Goal: Check status: Check status

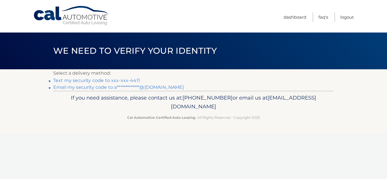
click at [116, 80] on link "Text my security code to xxx-xxx-4411" at bounding box center [96, 80] width 87 height 5
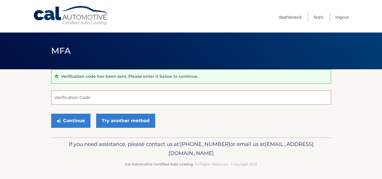
click at [82, 98] on input "Verification Code" at bounding box center [191, 98] width 280 height 14
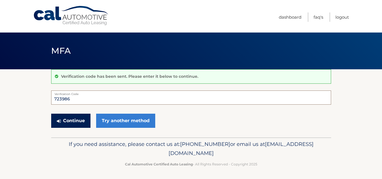
type input "723986"
click at [75, 122] on button "Continue" at bounding box center [70, 121] width 39 height 14
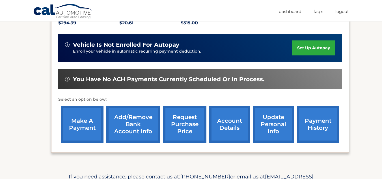
scroll to position [138, 0]
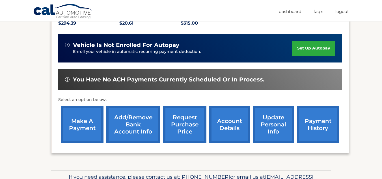
click at [309, 116] on link "payment history" at bounding box center [318, 124] width 42 height 37
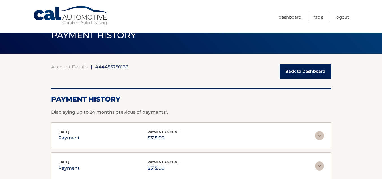
scroll to position [18, 0]
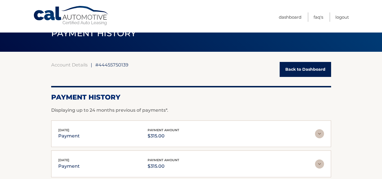
click at [322, 132] on img at bounding box center [319, 133] width 9 height 9
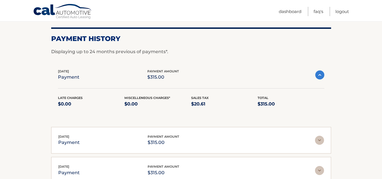
scroll to position [77, 0]
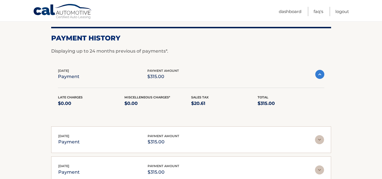
click at [320, 72] on img at bounding box center [320, 74] width 9 height 9
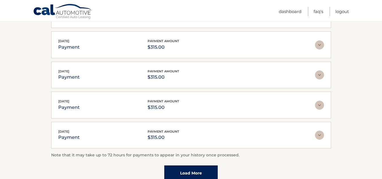
scroll to position [154, 0]
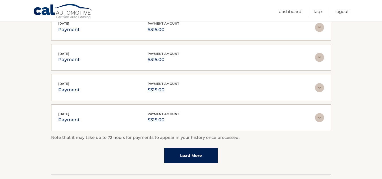
click at [213, 157] on link "Load More" at bounding box center [191, 155] width 54 height 15
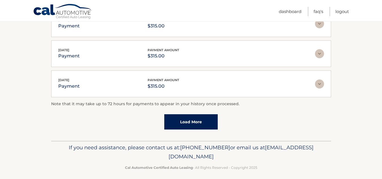
scroll to position [218, 0]
click at [212, 125] on link "Load More" at bounding box center [191, 122] width 54 height 15
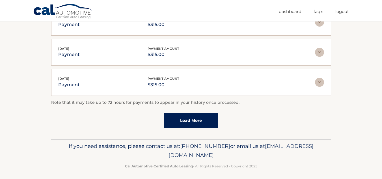
scroll to position [374, 0]
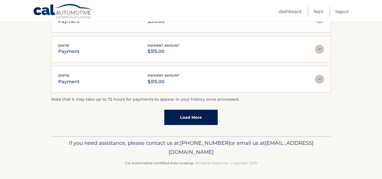
click at [204, 112] on link "Load More" at bounding box center [191, 117] width 54 height 15
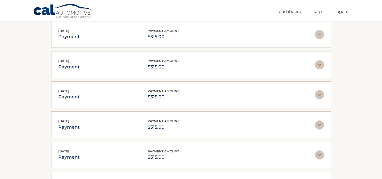
scroll to position [117, 0]
click at [284, 10] on link "Dashboard" at bounding box center [290, 11] width 23 height 9
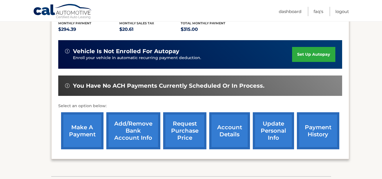
scroll to position [132, 0]
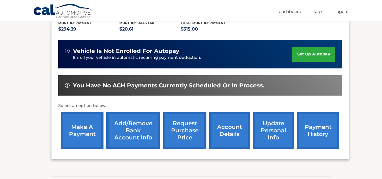
click at [225, 127] on link "account details" at bounding box center [230, 130] width 41 height 37
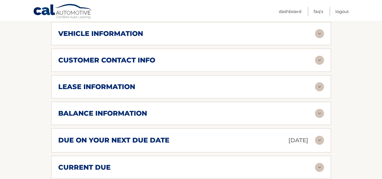
scroll to position [283, 0]
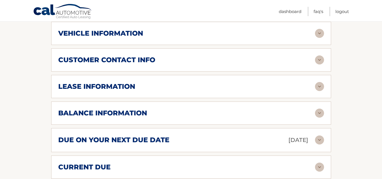
click at [240, 109] on div "balance information" at bounding box center [186, 113] width 257 height 8
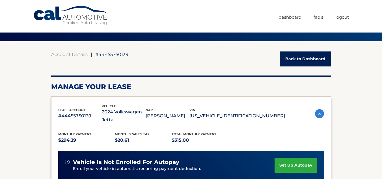
scroll to position [0, 0]
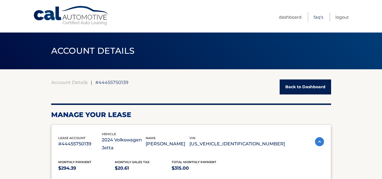
click at [316, 14] on link "FAQ's" at bounding box center [319, 16] width 10 height 9
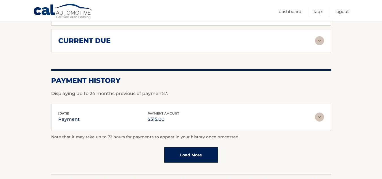
scroll to position [478, 0]
click at [214, 147] on link "Load More" at bounding box center [191, 154] width 54 height 15
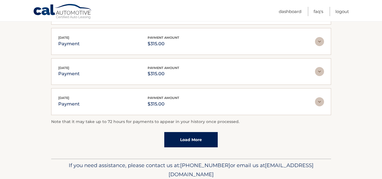
scroll to position [644, 0]
click at [210, 132] on link "Load More" at bounding box center [191, 139] width 54 height 15
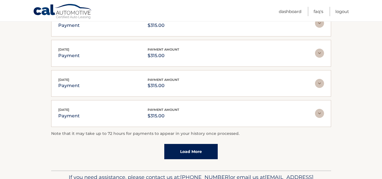
scroll to position [785, 0]
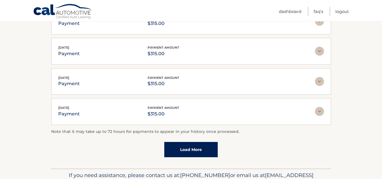
click at [207, 142] on link "Load More" at bounding box center [191, 149] width 54 height 15
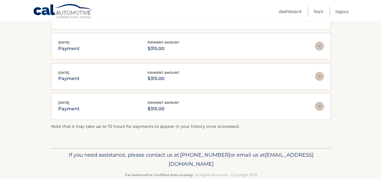
scroll to position [854, 0]
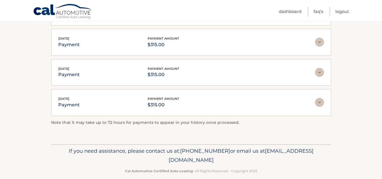
click at [318, 68] on img at bounding box center [319, 72] width 9 height 9
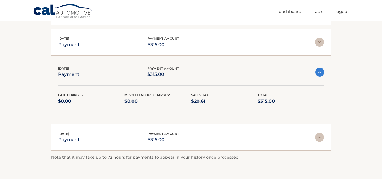
click at [319, 133] on img at bounding box center [319, 137] width 9 height 9
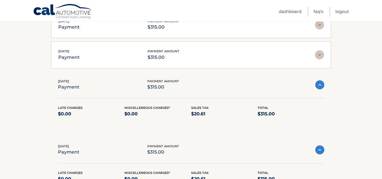
scroll to position [841, 0]
click at [318, 146] on img at bounding box center [320, 150] width 9 height 9
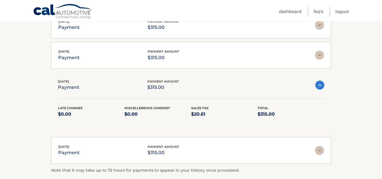
click at [319, 81] on img at bounding box center [320, 85] width 9 height 9
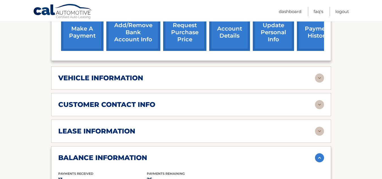
scroll to position [236, 0]
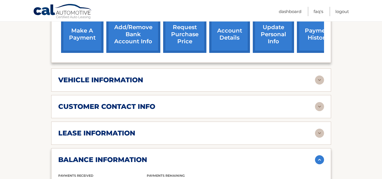
click at [248, 129] on div "lease information" at bounding box center [186, 133] width 257 height 8
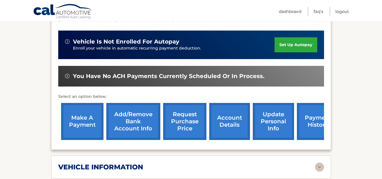
scroll to position [0, 0]
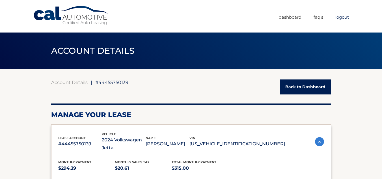
click at [341, 17] on link "Logout" at bounding box center [343, 16] width 14 height 9
